Goal: Task Accomplishment & Management: Manage account settings

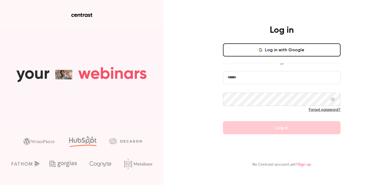
click at [253, 49] on button "Log in with Google" at bounding box center [282, 49] width 118 height 13
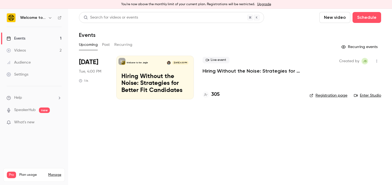
click at [203, 72] on p "Hiring Without the Noise: Strategies for Better Fit Candidates" at bounding box center [252, 71] width 98 height 7
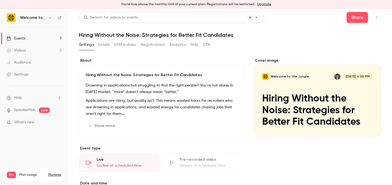
click at [102, 47] on button "Emails" at bounding box center [103, 44] width 11 height 9
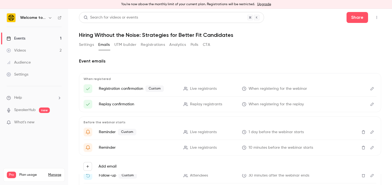
click at [146, 45] on button "Registrations" at bounding box center [153, 44] width 24 height 9
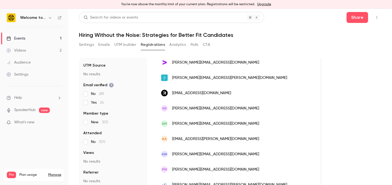
scroll to position [635, 0]
